Goal: Use online tool/utility

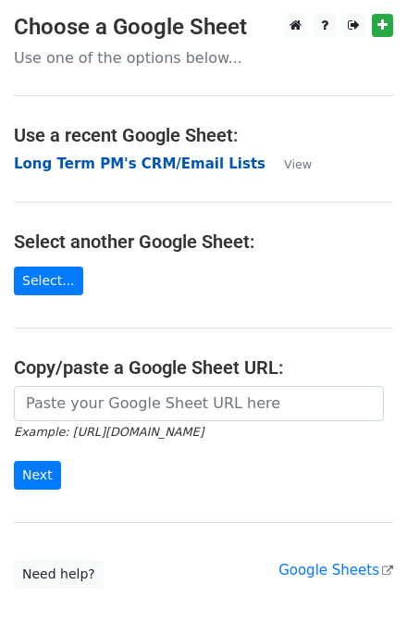
click at [167, 159] on strong "Long Term PM's CRM/Email Lists" at bounding box center [140, 163] width 252 height 17
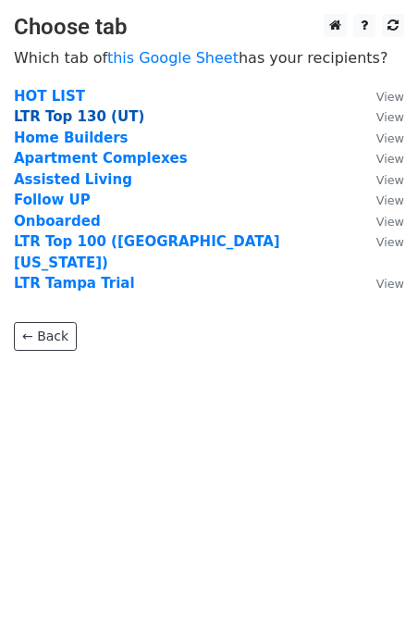
click at [70, 122] on strong "LTR Top 130 (UT)" at bounding box center [79, 116] width 130 height 17
